Goal: Find specific page/section: Find specific page/section

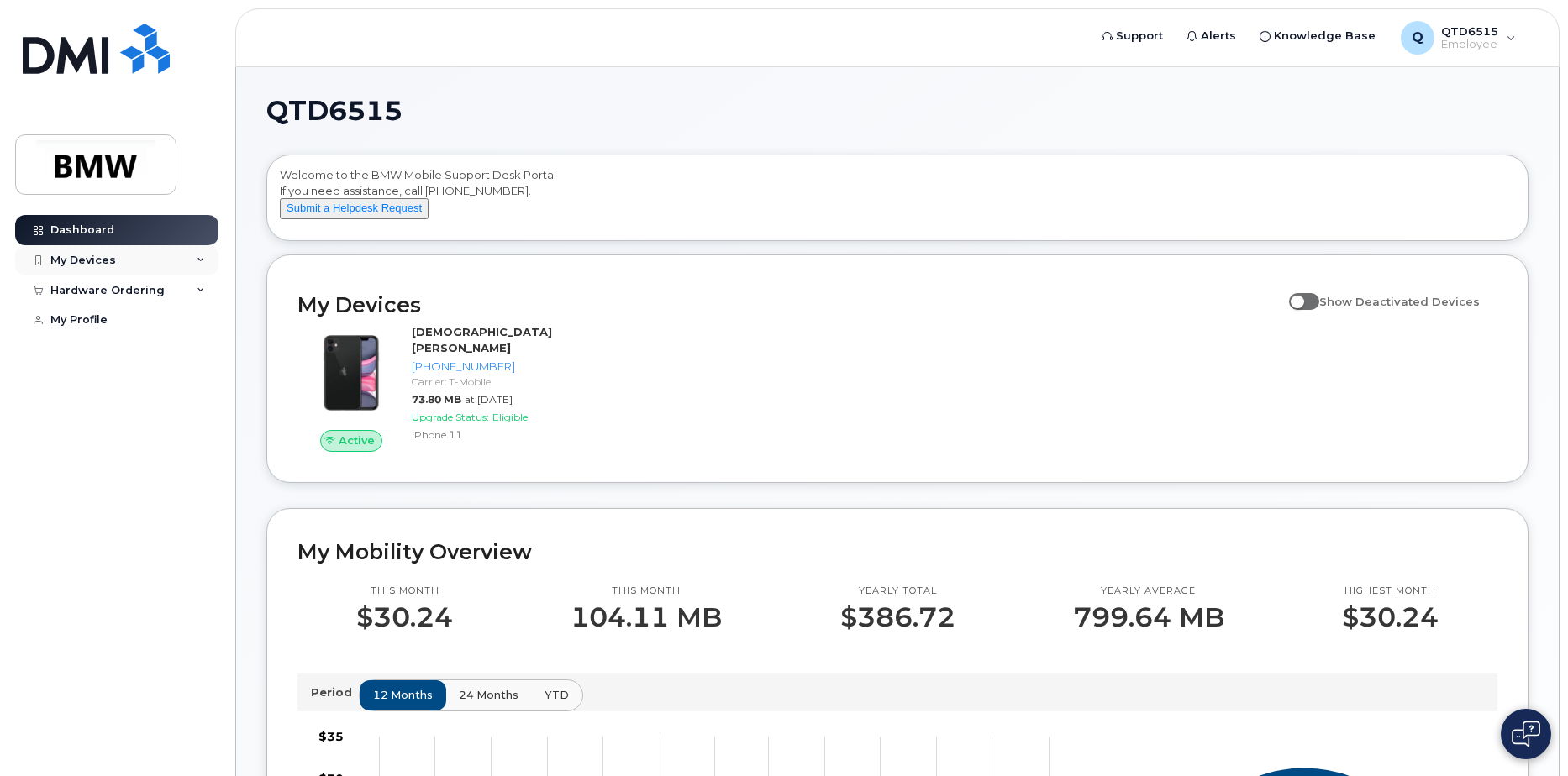
click at [141, 255] on div "My Devices" at bounding box center [116, 260] width 203 height 30
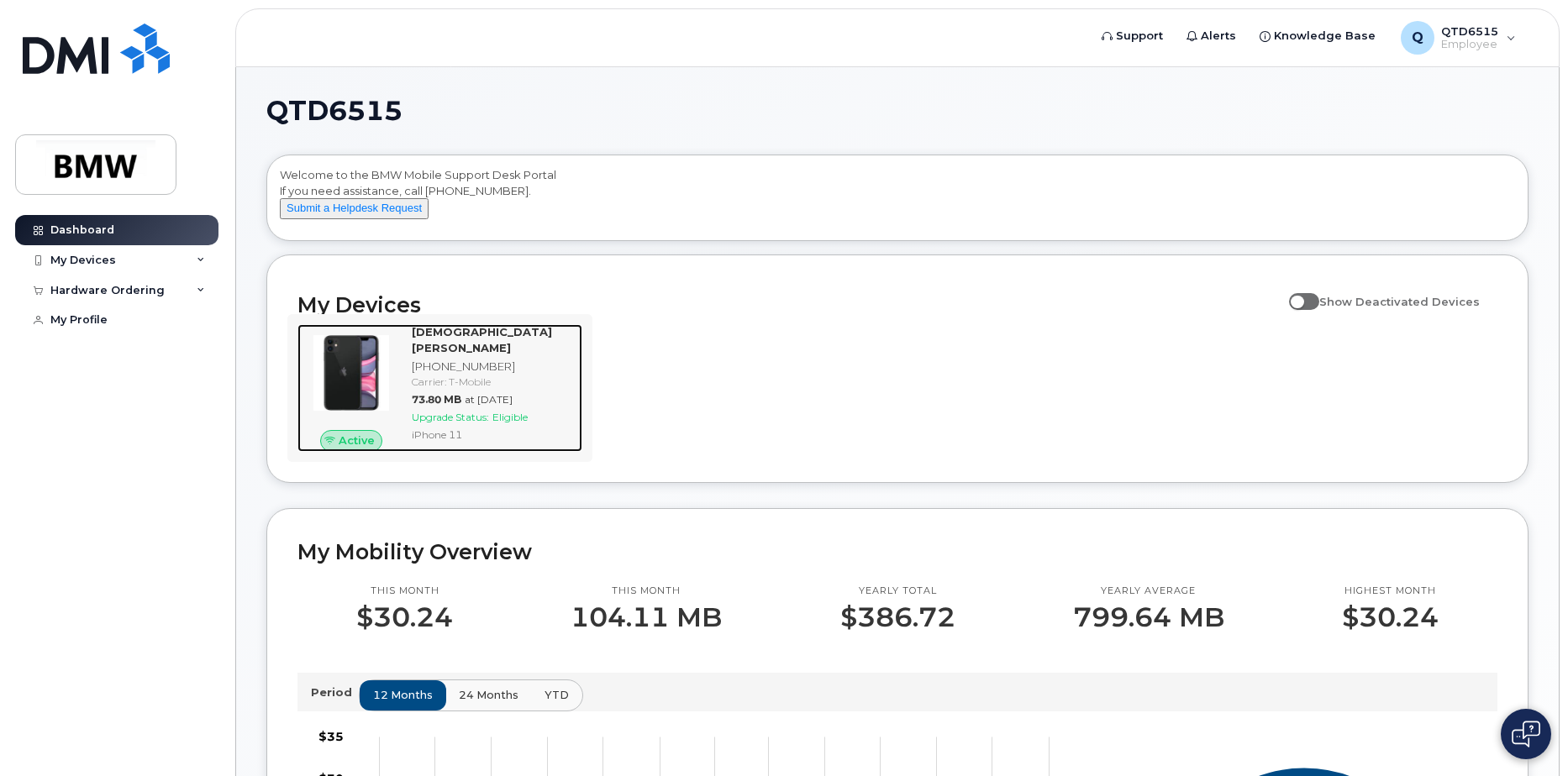
click at [505, 395] on span "at Aug 01, 2025" at bounding box center [489, 399] width 48 height 13
